Goal: Task Accomplishment & Management: Use online tool/utility

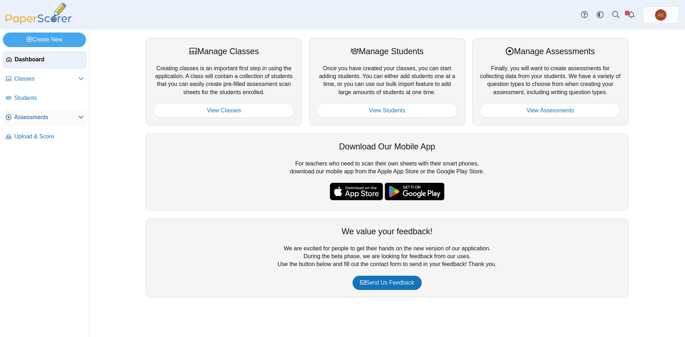
click at [59, 116] on span "Assessments" at bounding box center [46, 117] width 64 height 8
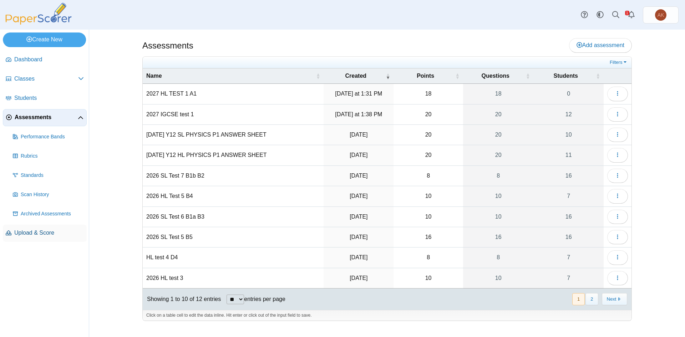
click at [41, 239] on link "Upload & Score" at bounding box center [45, 233] width 84 height 17
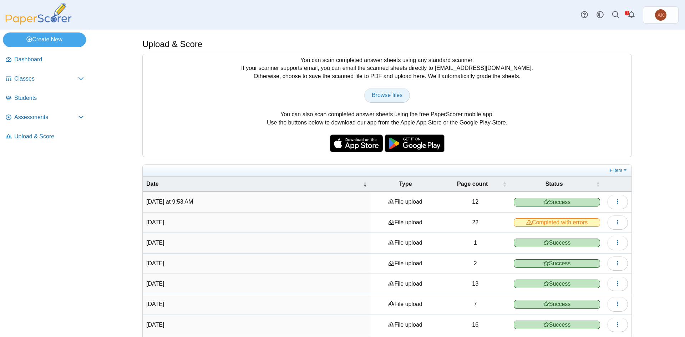
click at [386, 95] on span "Browse files" at bounding box center [387, 95] width 31 height 6
type input "**********"
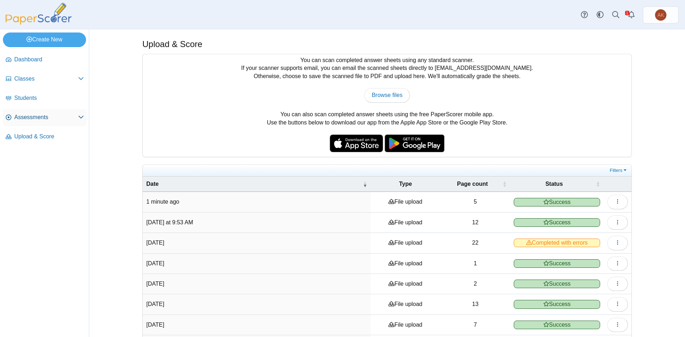
click at [50, 118] on span "Assessments" at bounding box center [46, 117] width 64 height 8
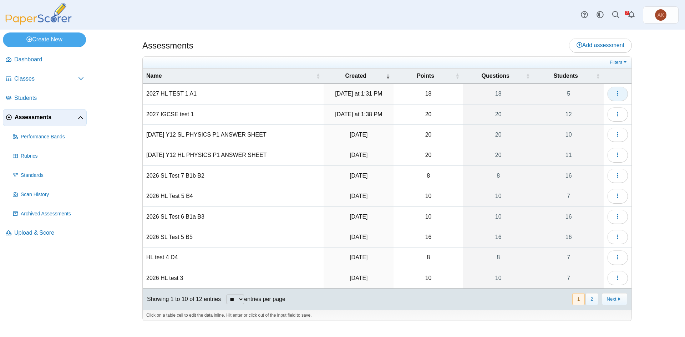
click at [614, 97] on button "button" at bounding box center [617, 94] width 21 height 14
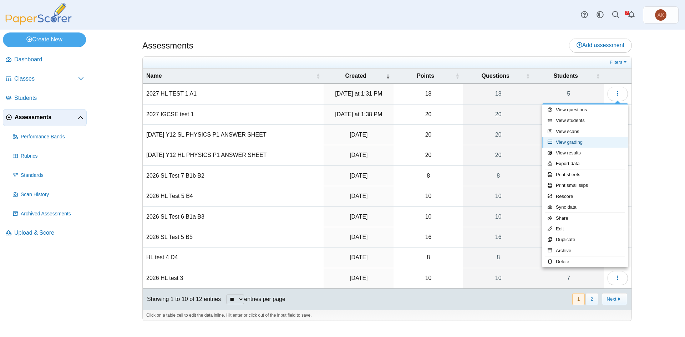
click at [595, 145] on link "View grading" at bounding box center [585, 142] width 86 height 11
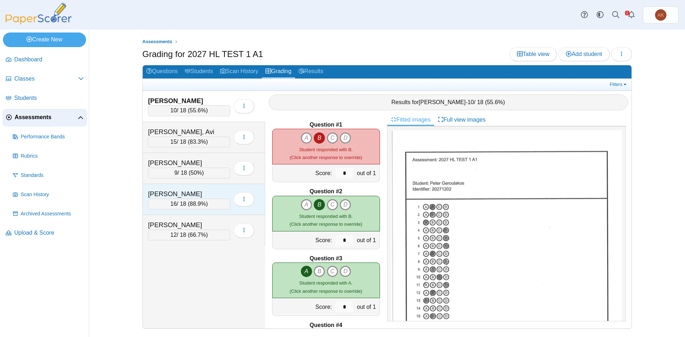
click at [201, 196] on div "Michalopoulos, George" at bounding box center [183, 194] width 71 height 9
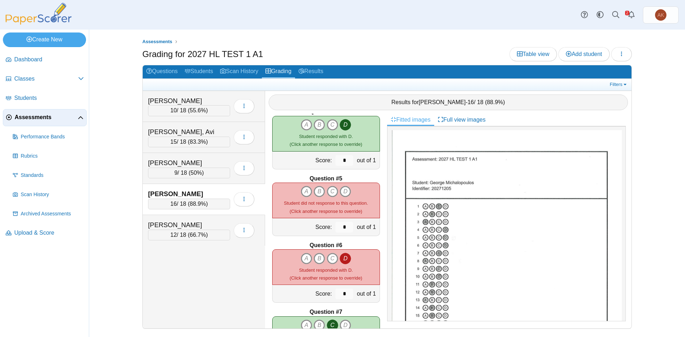
scroll to position [214, 0]
click at [345, 192] on icon "D" at bounding box center [345, 191] width 11 height 11
type input "*"
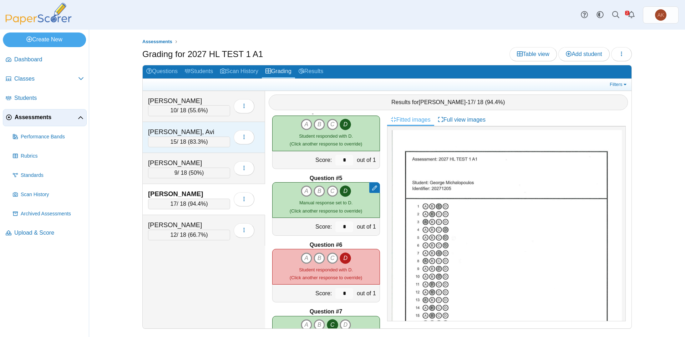
click at [199, 147] on div "15 / 18 ( 83.3% )" at bounding box center [189, 142] width 82 height 11
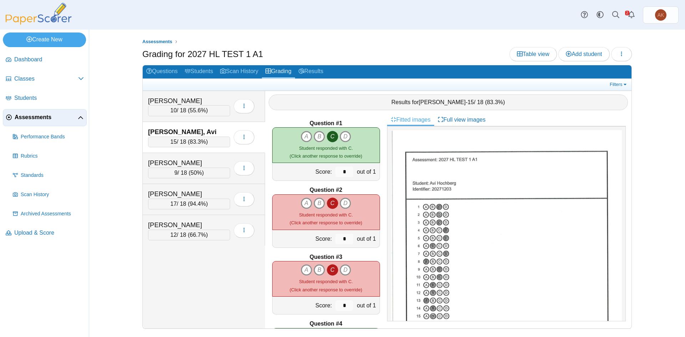
scroll to position [0, 0]
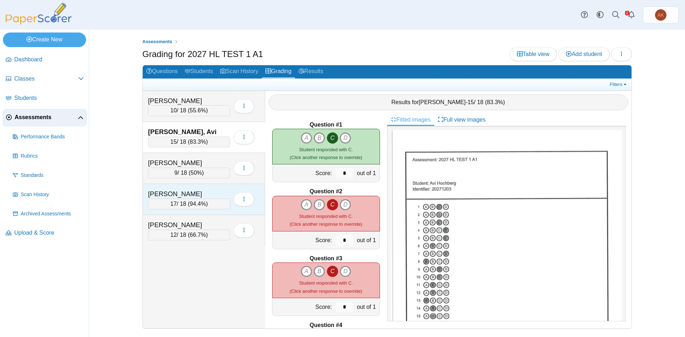
click at [208, 196] on div "Michalopoulos, George" at bounding box center [183, 194] width 71 height 9
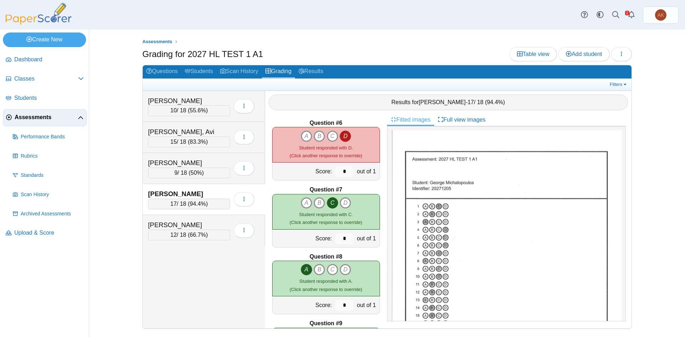
scroll to position [464, 0]
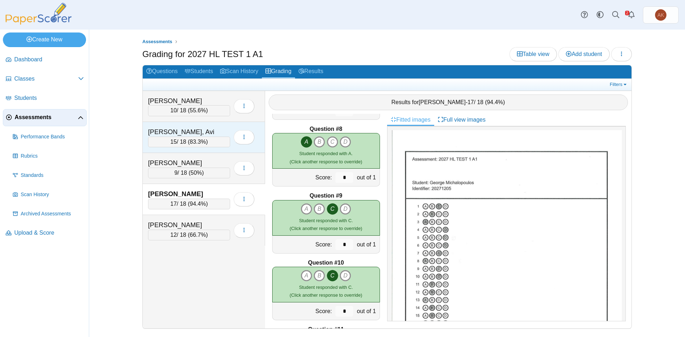
click at [201, 135] on div "Hochberg, Avi" at bounding box center [183, 131] width 71 height 9
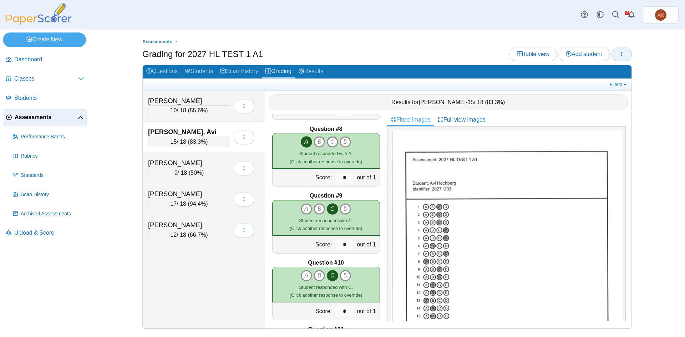
click at [617, 54] on button "button" at bounding box center [621, 54] width 21 height 14
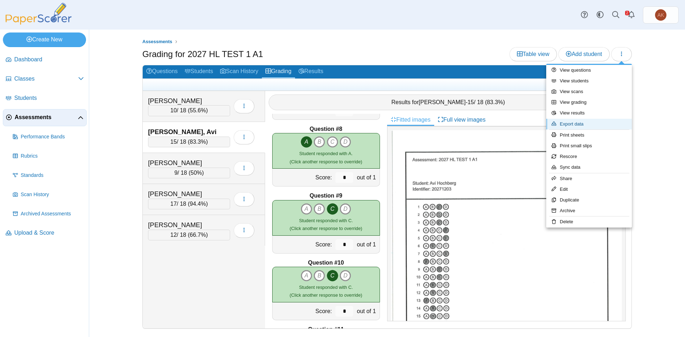
click at [603, 122] on link "Export data" at bounding box center [589, 124] width 86 height 11
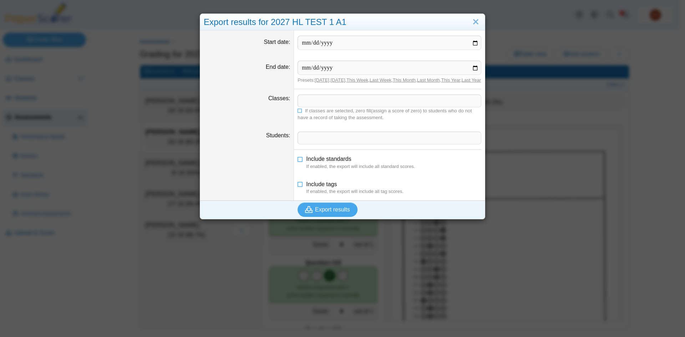
click at [319, 81] on link "Today" at bounding box center [322, 79] width 15 height 5
type input "**********"
click at [336, 217] on button "Export results" at bounding box center [328, 210] width 60 height 14
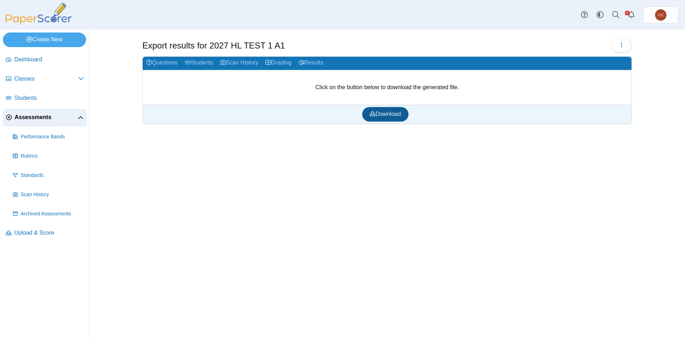
click at [388, 115] on span "Download" at bounding box center [385, 114] width 31 height 6
